Goal: Information Seeking & Learning: Check status

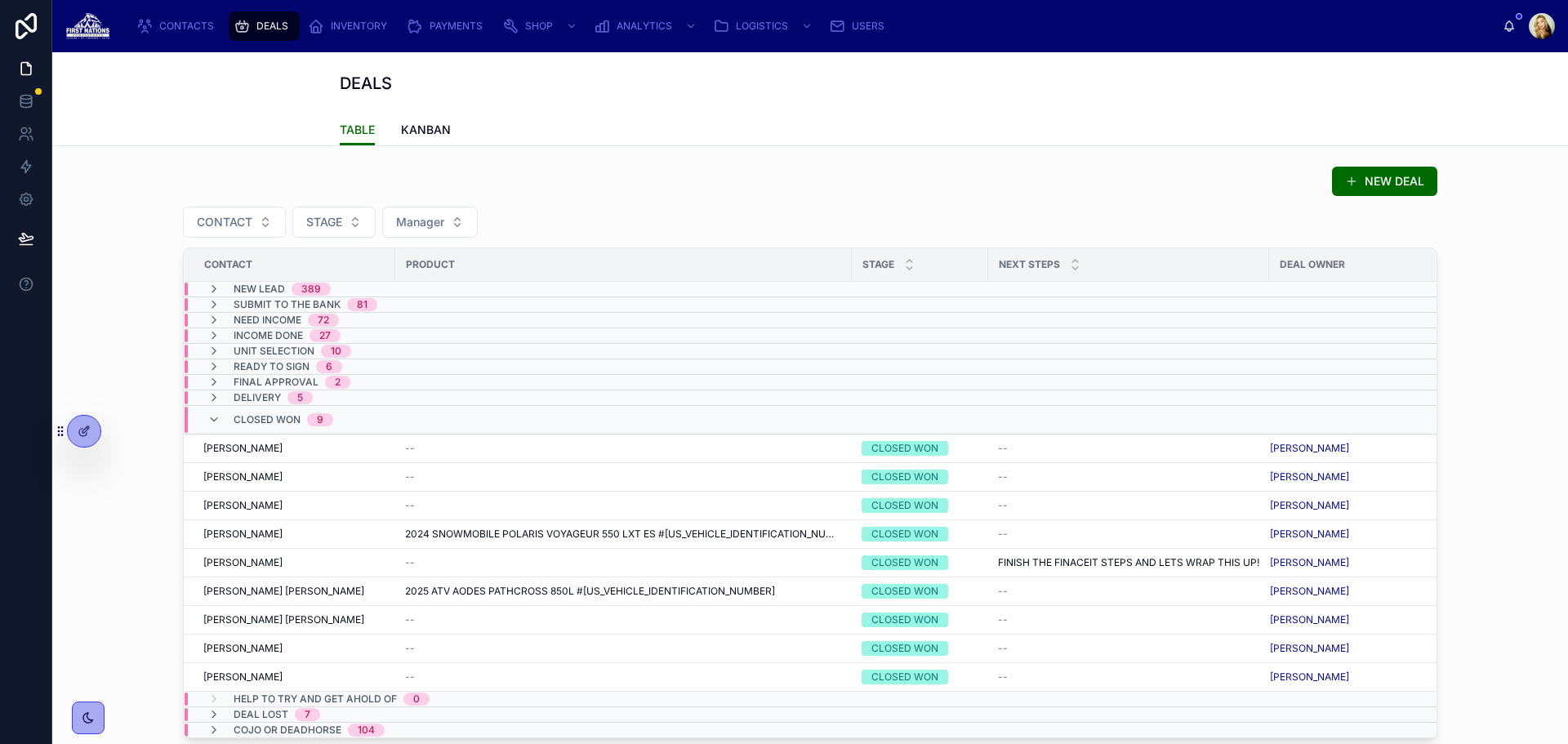
click at [248, 289] on span "NEW LEAD" at bounding box center [259, 288] width 52 height 13
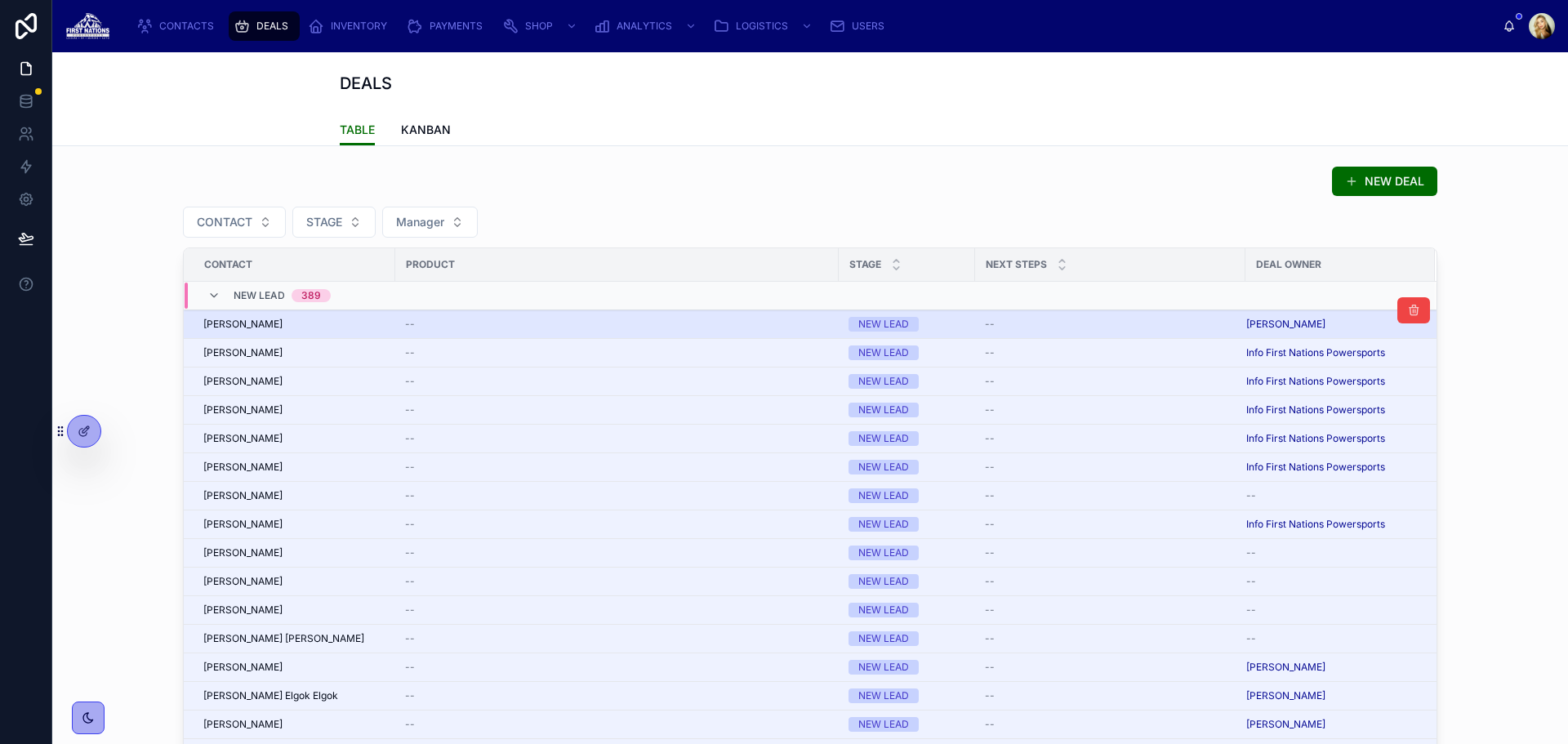
click at [265, 318] on div "[PERSON_NAME]" at bounding box center [294, 324] width 182 height 13
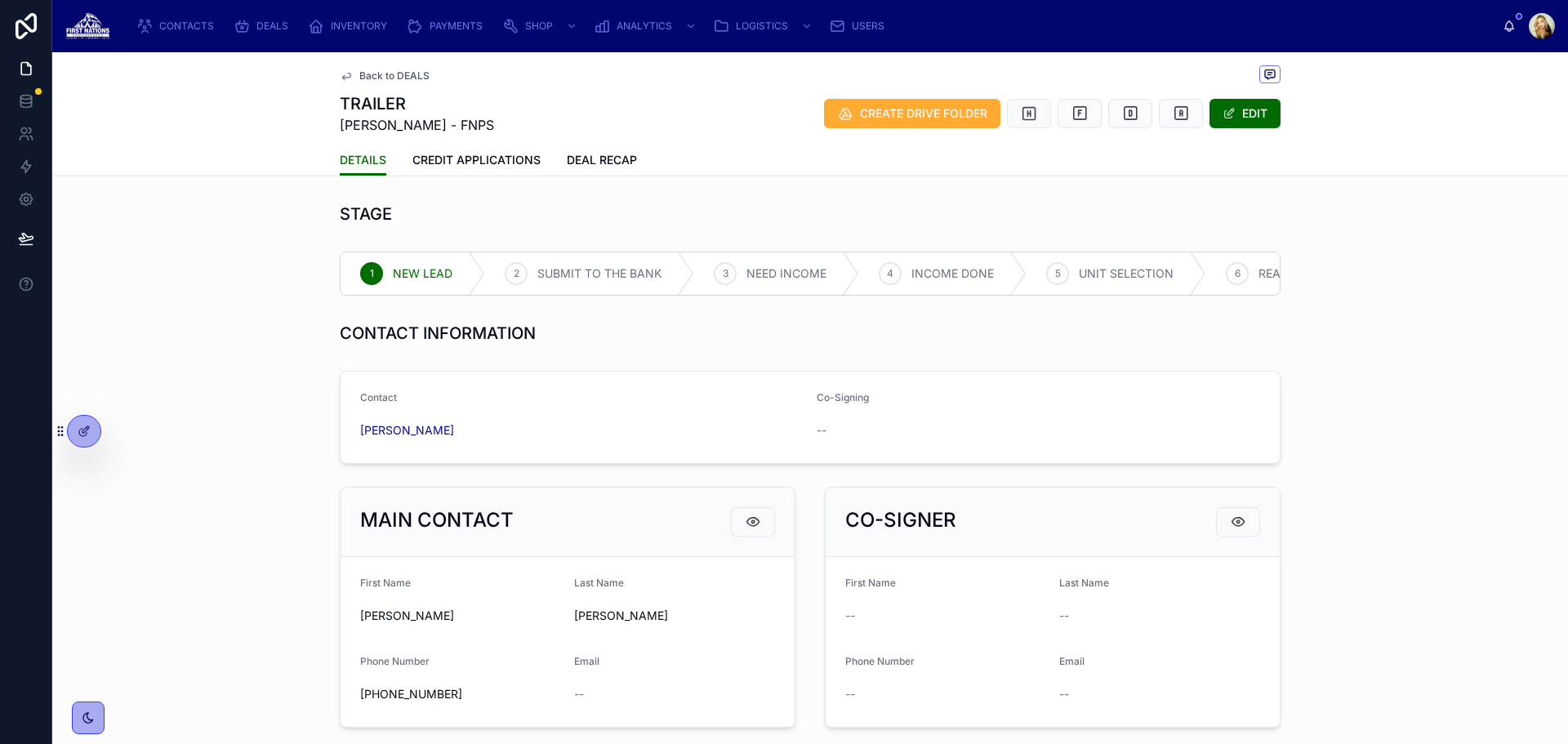
click at [483, 178] on div "Back to DEALS TRAILER [PERSON_NAME] - FNPS CREATE DRIVE FOLDER EDIT DETAILS DET…" at bounding box center [810, 737] width 1515 height 1370
click at [485, 171] on link "CREDIT APPLICATIONS" at bounding box center [476, 161] width 128 height 33
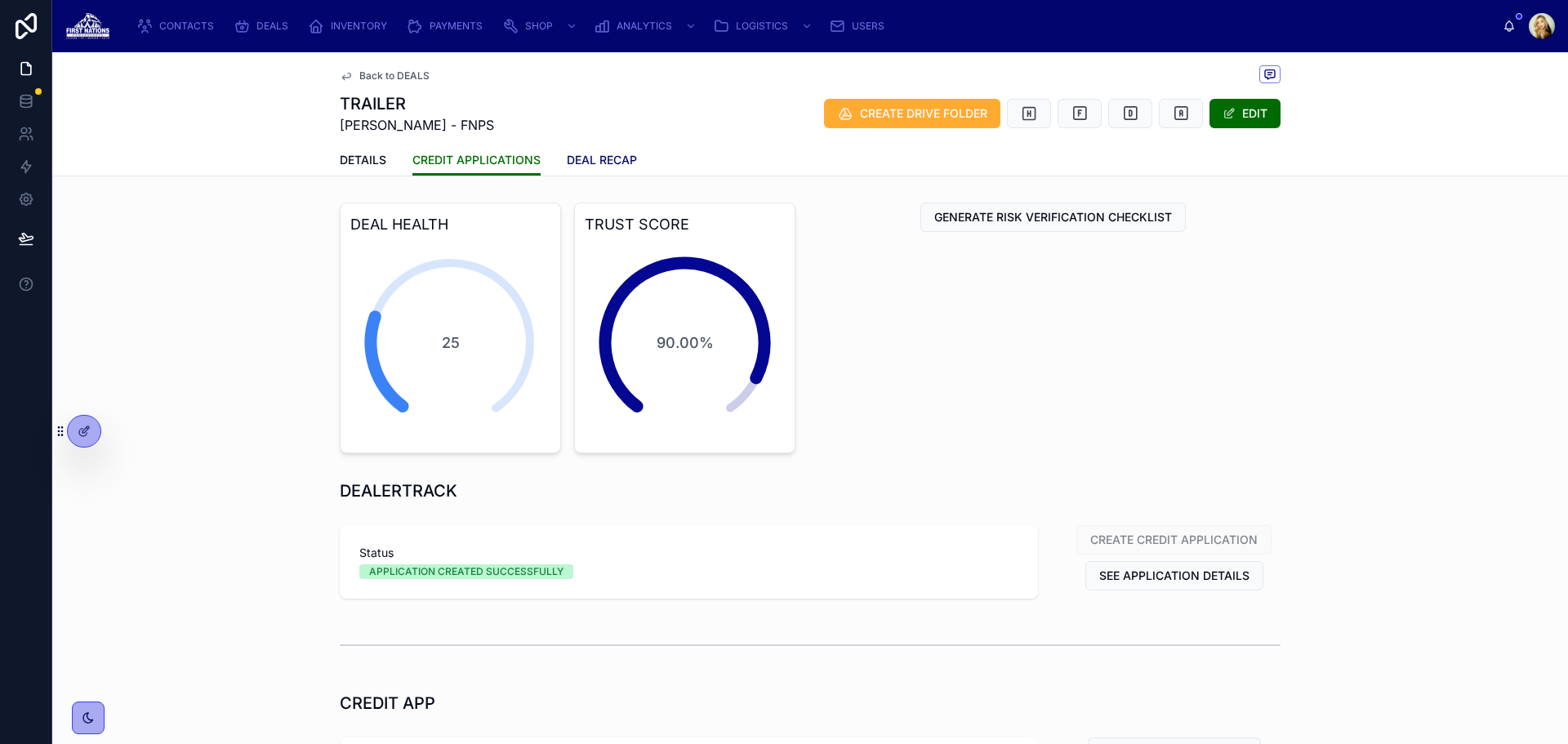
click at [606, 170] on link "DEAL RECAP" at bounding box center [602, 161] width 70 height 33
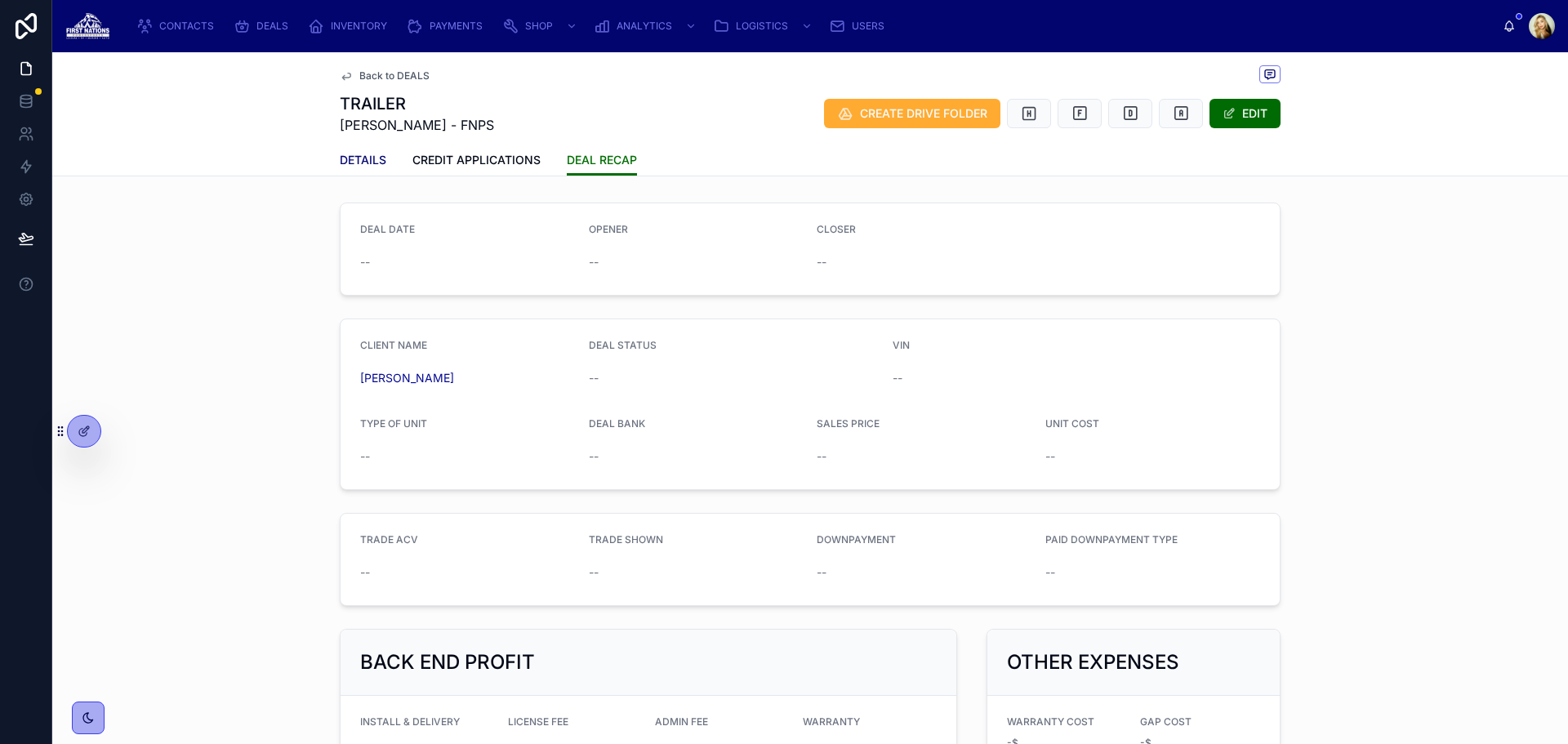
click at [368, 168] on link "DETAILS" at bounding box center [363, 161] width 46 height 33
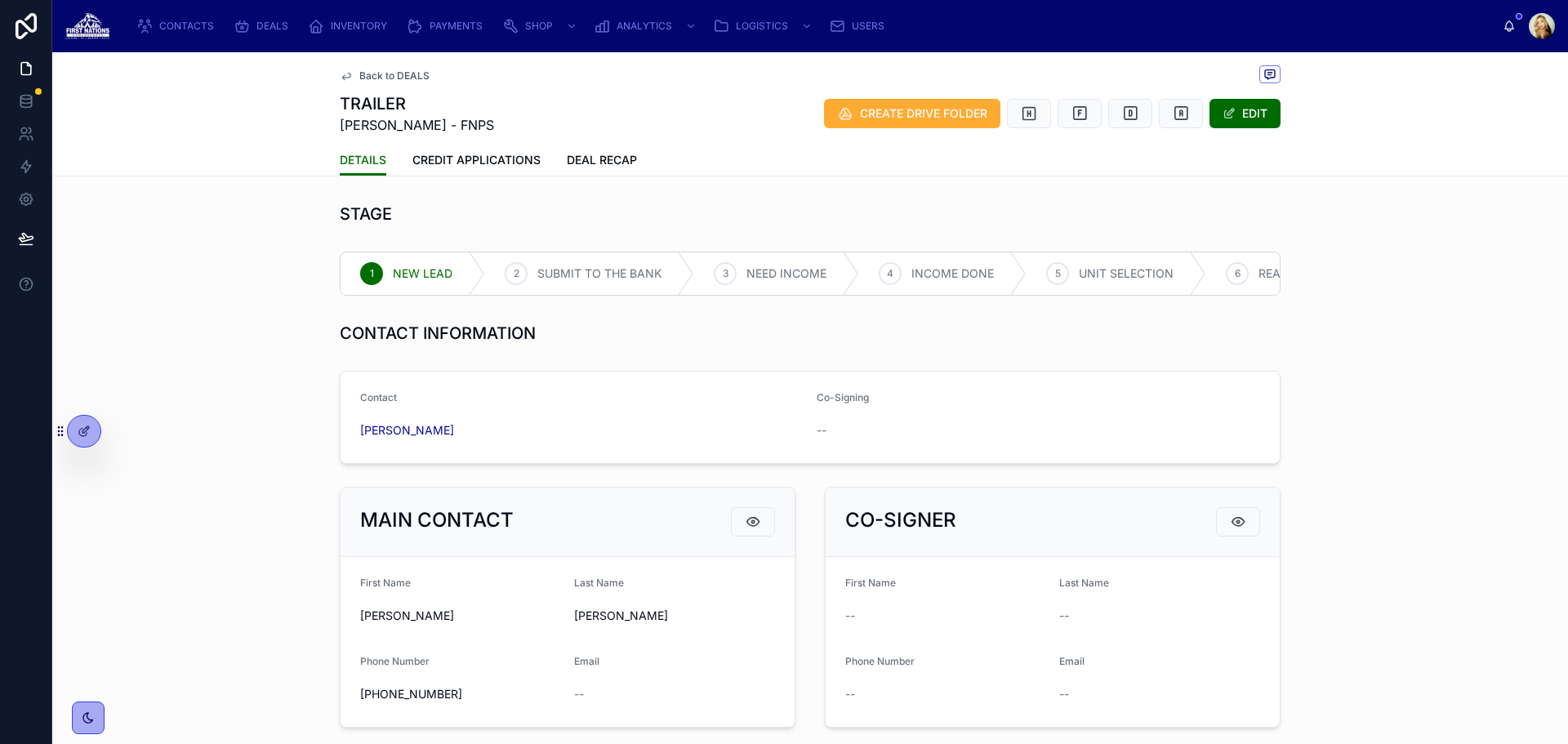
click at [377, 75] on span "Back to DEALS" at bounding box center [394, 76] width 70 height 13
